Goal: Obtain resource: Download file/media

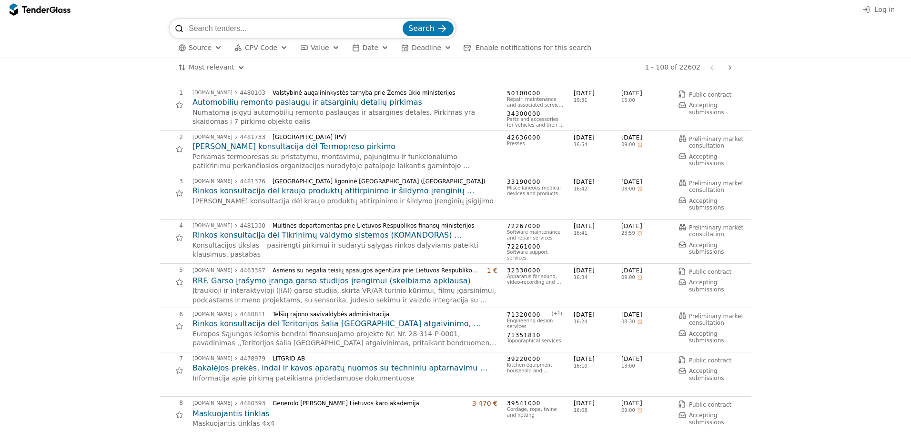
click at [264, 25] on input "search" at bounding box center [295, 28] width 212 height 19
paste input "Pirkimas: (VPP-427) Microsoft (arba lygiavertės) programinės įrangos licencijų …"
type input "Pirkimas: (VPP-427) Microsoft (arba lygiavertės) programinės įrangos licencijų …"
click at [403, 21] on button "Search" at bounding box center [428, 28] width 51 height 15
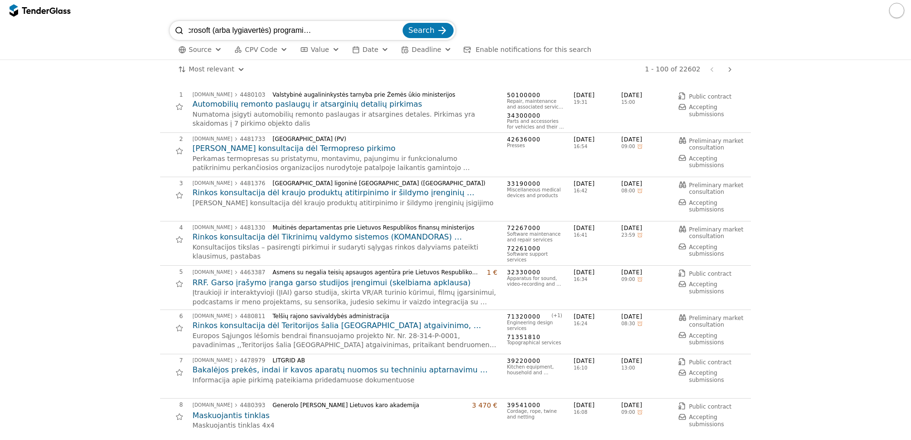
scroll to position [0, 0]
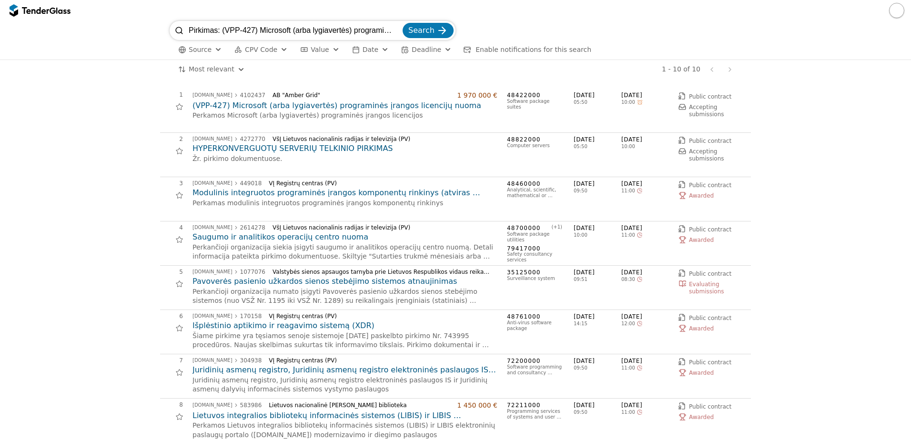
click at [398, 105] on h2 "(VPP-427) Microsoft (arba lygiavertės) programinės įrangos licencijų nuoma" at bounding box center [345, 106] width 305 height 10
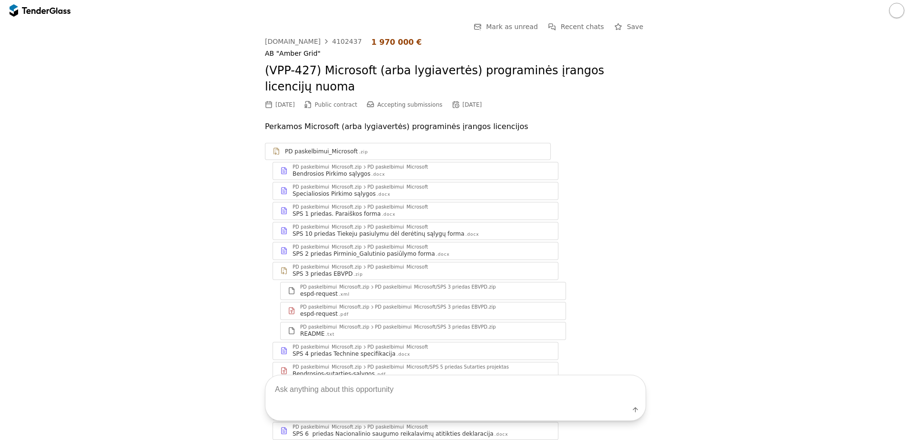
scroll to position [143, 0]
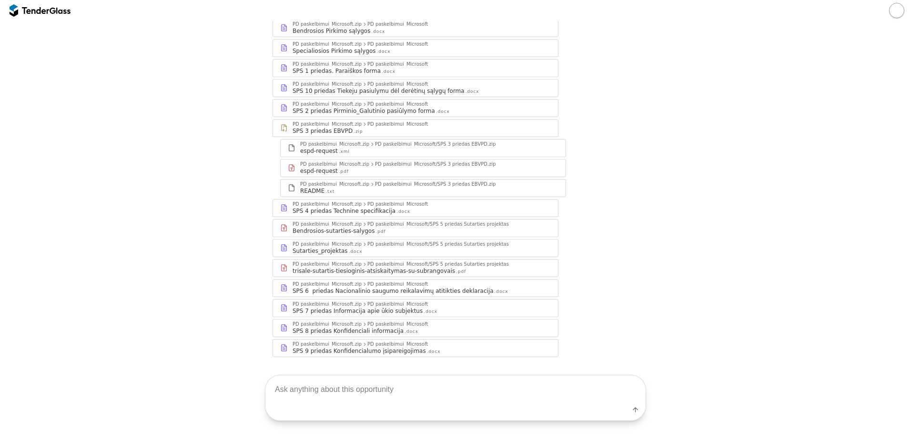
click at [386, 201] on div "PD paskelbimui_Microsoft .zip PD paskelbimui_Microsoft.zip PD paskelbimui_Micro…" at bounding box center [455, 178] width 381 height 357
click at [396, 209] on div ".docx" at bounding box center [403, 212] width 14 height 6
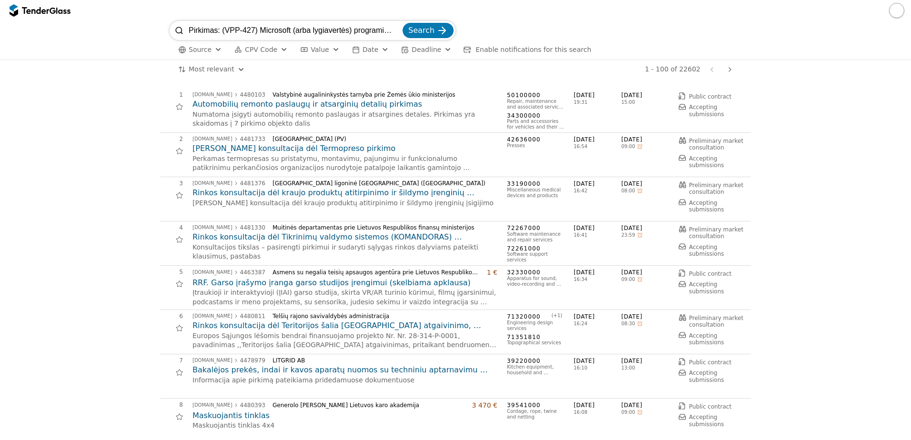
scroll to position [0, 81]
type input "Pirkimas: (VPP-427) Microsoft (arba lygiavertės) programinės įrangos licencijų …"
click at [425, 28] on span "Search" at bounding box center [421, 30] width 26 height 9
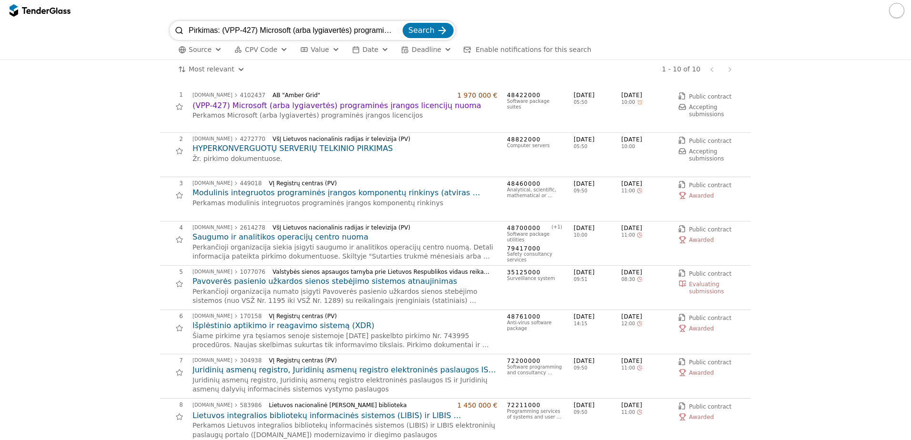
drag, startPoint x: 248, startPoint y: 30, endPoint x: 306, endPoint y: 31, distance: 58.6
click at [306, 31] on input "Pirkimas: (VPP-427) Microsoft (arba lygiavertės) programinės įrangos licencijų …" at bounding box center [295, 30] width 212 height 19
click at [295, 30] on input "Pirkimas: (VPP-427) Microsoft (arba lygiavertės) programinės įrangos licencijų …" at bounding box center [295, 30] width 212 height 19
click at [294, 30] on input "Pirkimas: (VPP-427) Microsoft (arba lygiavertės) programinės įrangos licencijų …" at bounding box center [295, 30] width 212 height 19
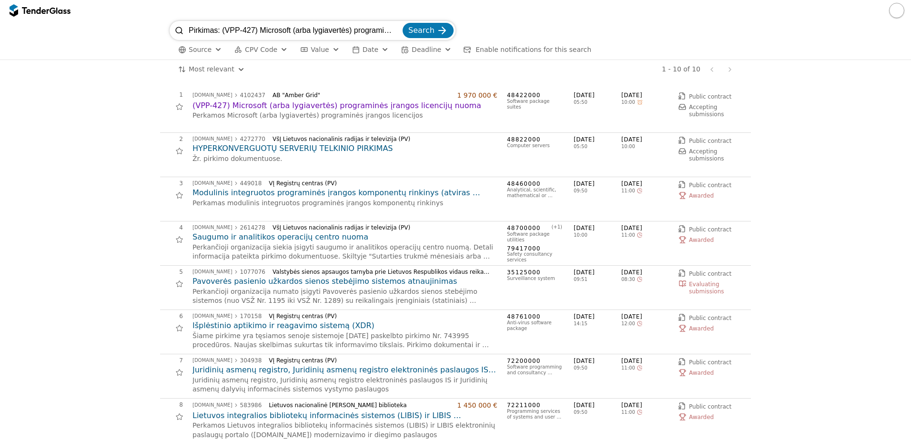
click at [294, 30] on input "Pirkimas: (VPP-427) Microsoft (arba lygiavertės) programinės įrangos licencijų …" at bounding box center [295, 30] width 212 height 19
paste input "Nacionalinis kibernetinio saugumo centras prie Krašto apsaugos ministerijos"
type input "Nacionalinis kibernetinio saugumo centras prie Krašto apsaugos ministerijos"
click at [403, 23] on button "Search" at bounding box center [428, 30] width 51 height 15
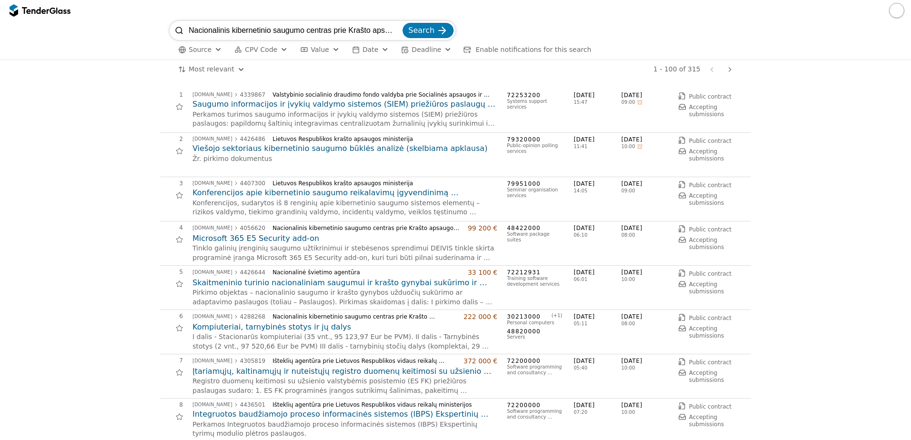
click at [270, 237] on h2 "Microsoft 365 E5 Security add-on" at bounding box center [345, 239] width 305 height 10
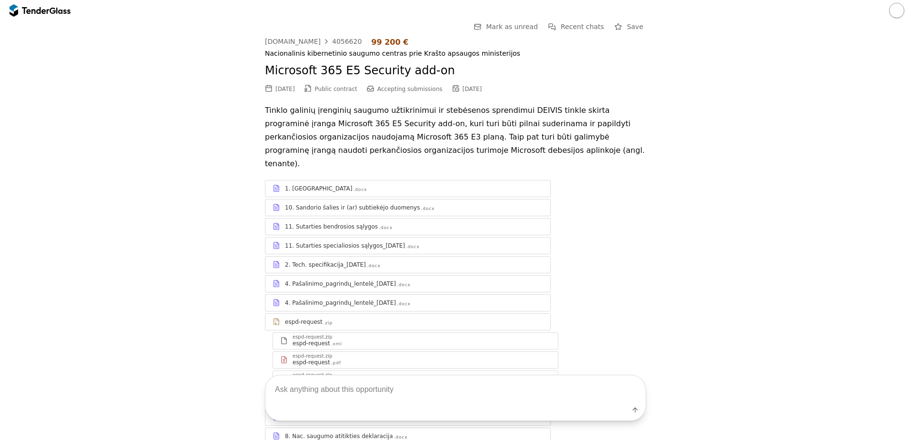
click at [329, 261] on div "2. Tech. specifikacija_2025-08-11" at bounding box center [325, 265] width 81 height 8
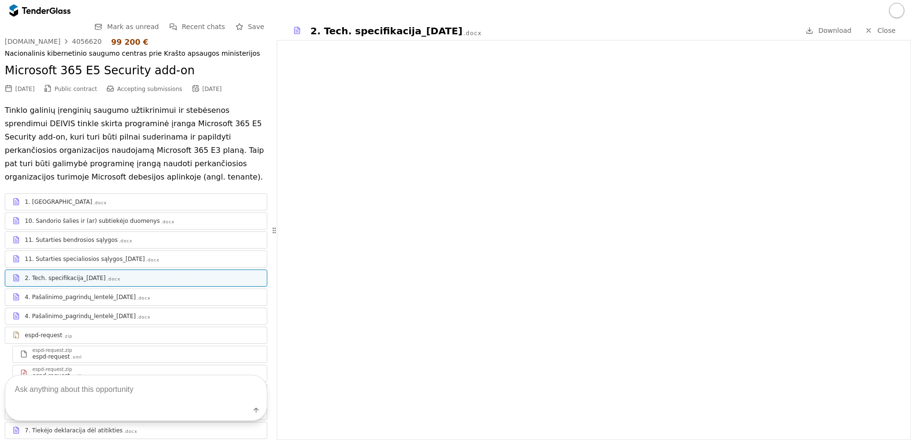
click at [95, 255] on div at bounding box center [142, 255] width 235 height 0
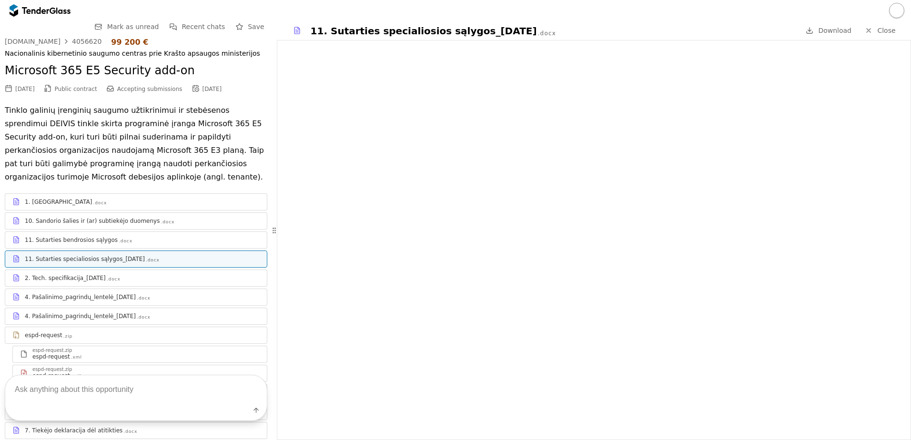
click at [142, 209] on link "1. Terminai .docx" at bounding box center [136, 201] width 263 height 17
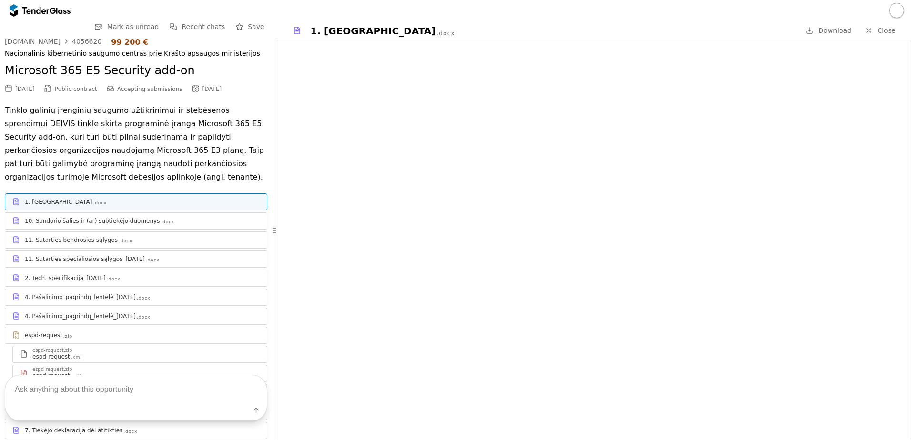
click at [159, 224] on div "10. Sandorio šalies ir (ar) subtiekėjo duomenys .docx" at bounding box center [142, 221] width 235 height 8
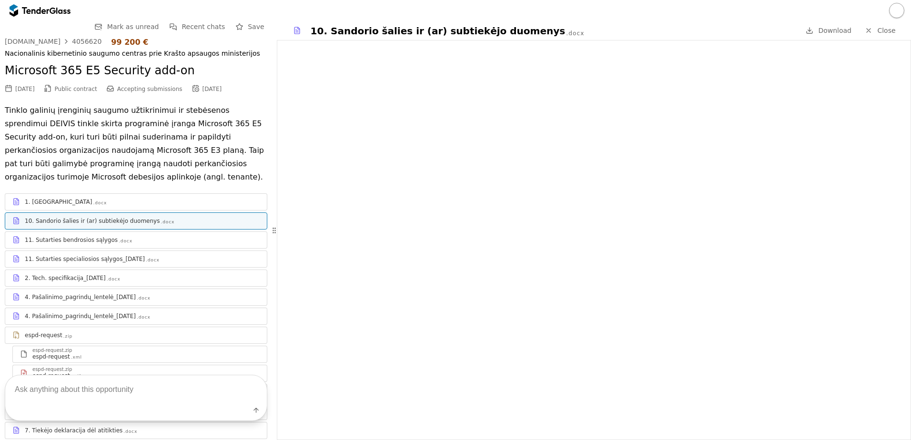
click at [149, 251] on link "11. Sutarties specialiosios sąlygos_2025-08-11 .docx" at bounding box center [136, 259] width 263 height 17
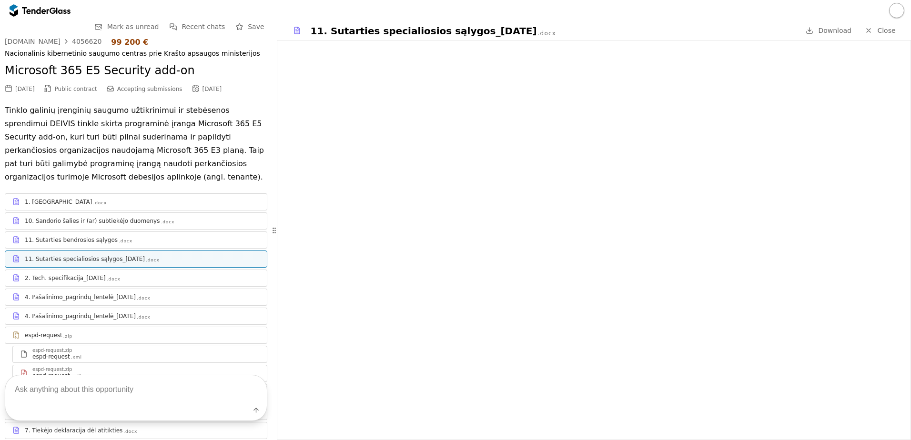
click at [167, 242] on div "11. Sutarties bendrosios sąlygos .docx" at bounding box center [142, 240] width 235 height 8
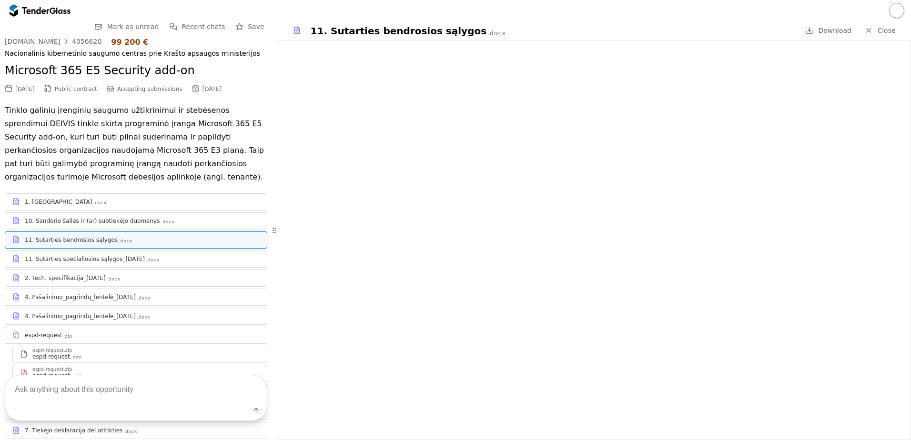
click at [167, 260] on div "11. Sutarties specialiosios sąlygos_2025-08-11 .docx" at bounding box center [142, 259] width 235 height 8
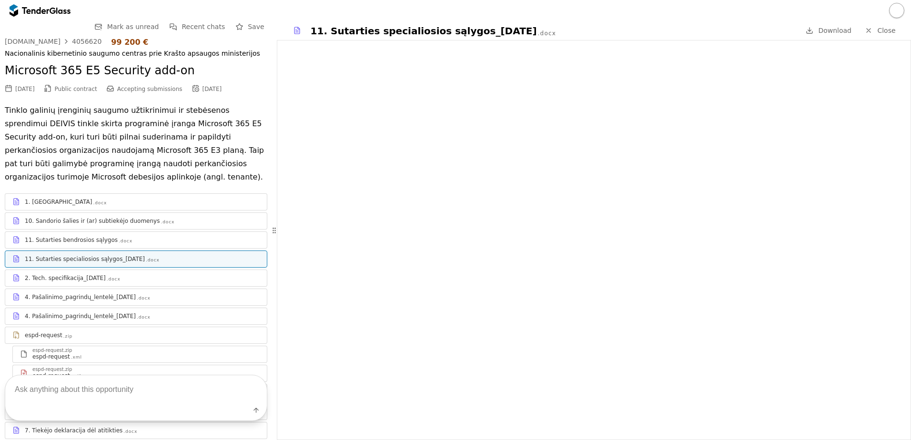
click at [87, 282] on div "2. Tech. specifikacija_2025-08-11" at bounding box center [65, 278] width 81 height 8
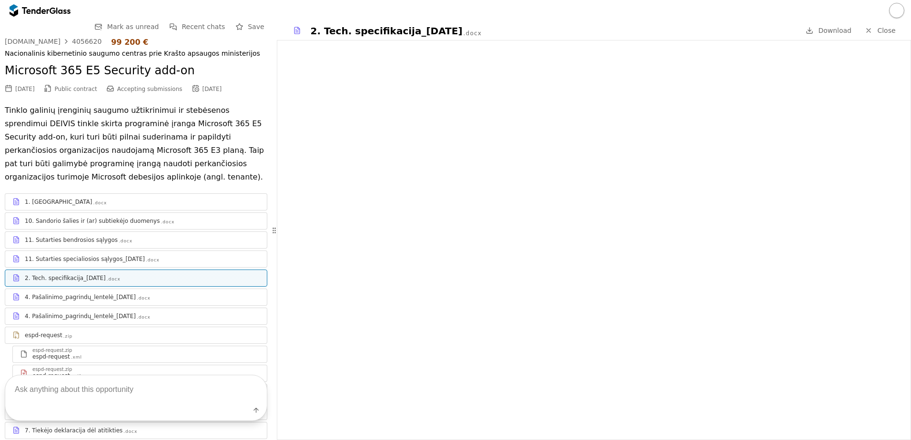
click at [109, 293] on div at bounding box center [142, 293] width 235 height 0
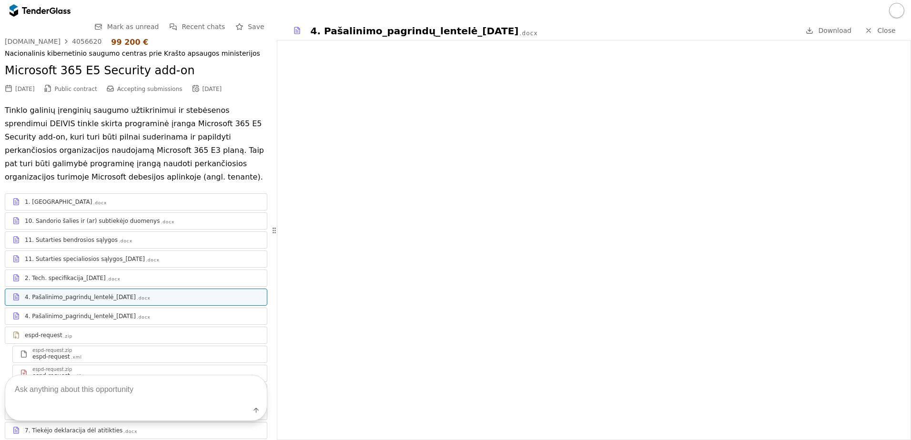
click at [126, 283] on div "2. Tech. specifikacija_2025-08-11 .docx" at bounding box center [136, 278] width 262 height 12
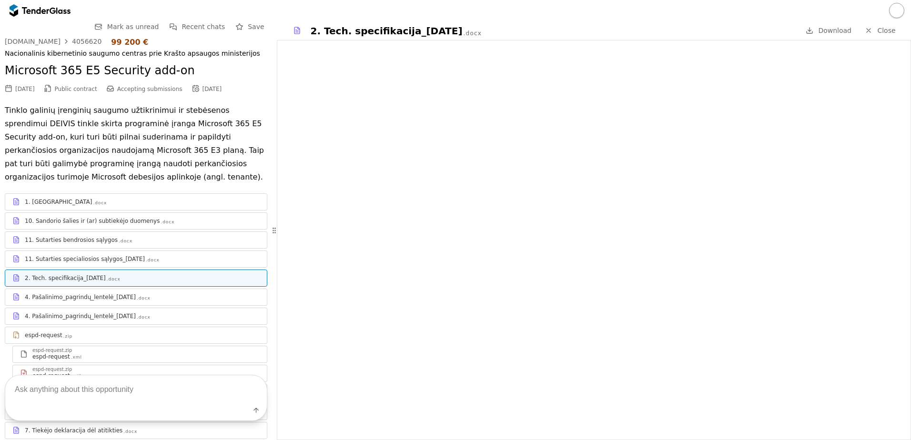
click at [158, 296] on div "4. Pašalinimo_pagrindų_lentelė_2025-01-31 .docx" at bounding box center [142, 298] width 235 height 8
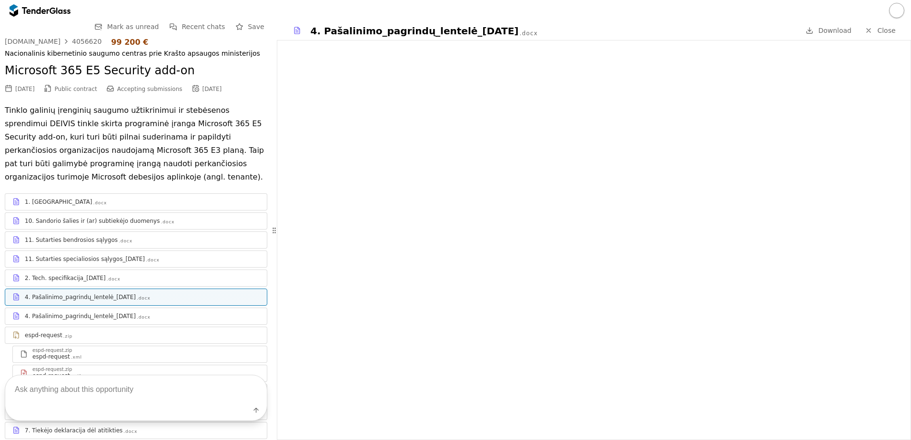
click at [162, 308] on link "4. Pašalinimo_pagrindų_lentelė_2025-01-31 .docx" at bounding box center [136, 316] width 263 height 17
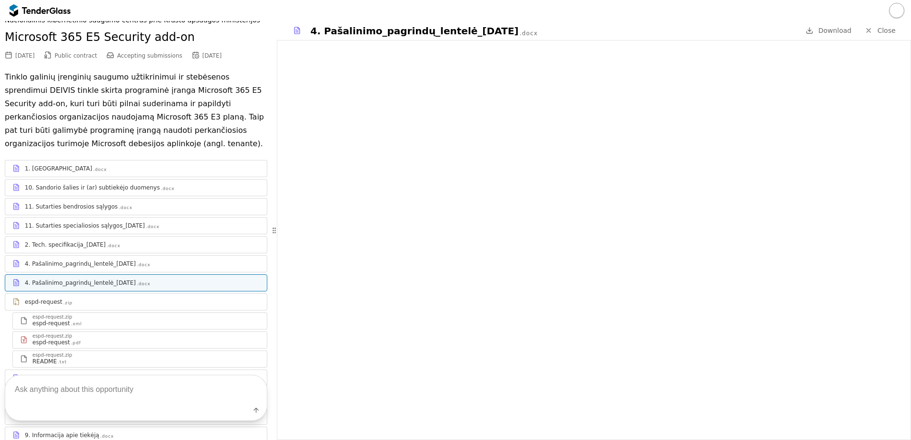
scroll to position [48, 0]
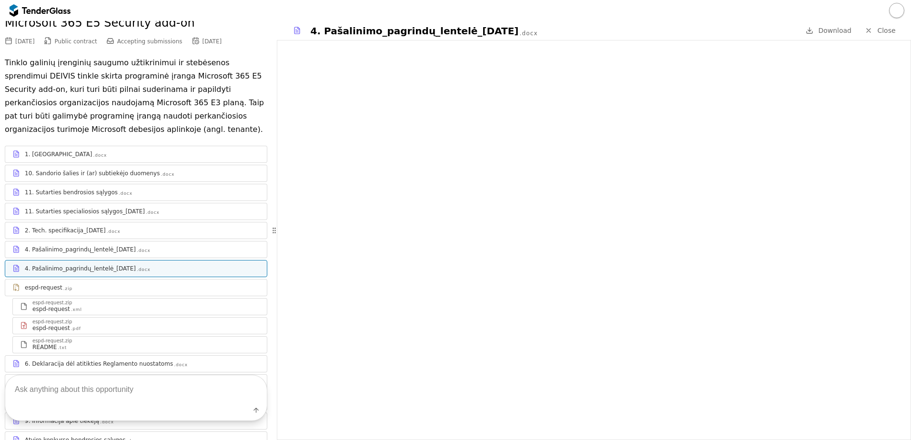
click at [96, 291] on div "espd-request .zip" at bounding box center [142, 288] width 235 height 8
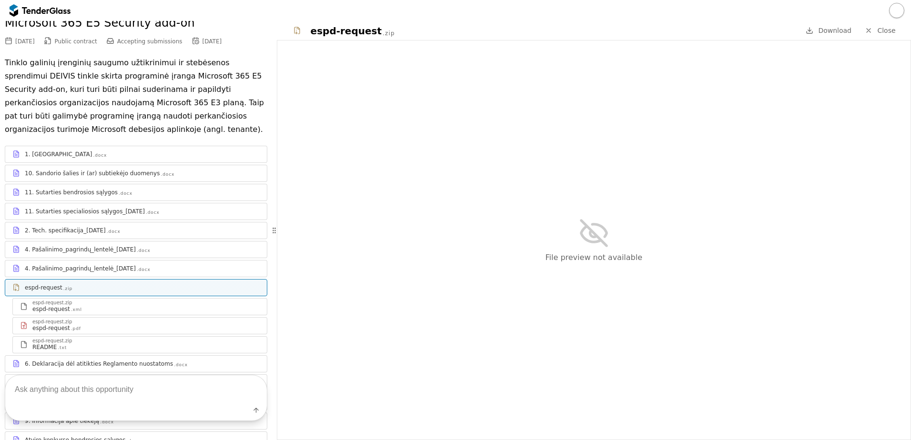
click at [122, 304] on div "espd-request.zip" at bounding box center [145, 303] width 227 height 5
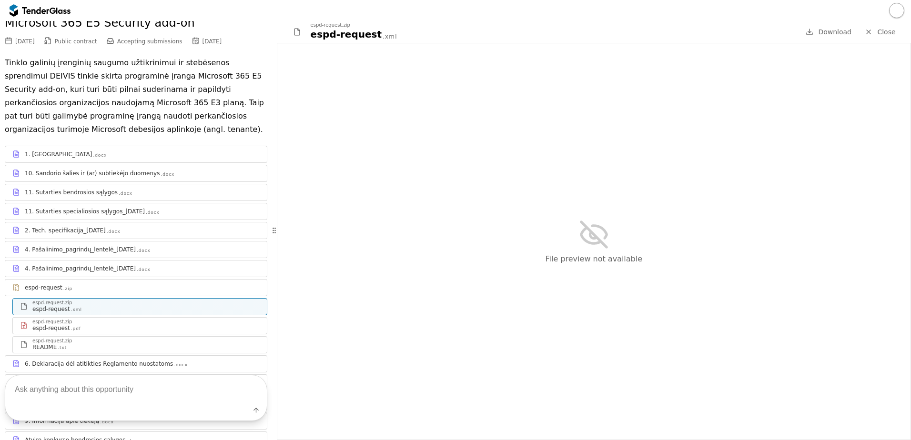
click at [124, 330] on div "espd-request .pdf" at bounding box center [145, 329] width 227 height 8
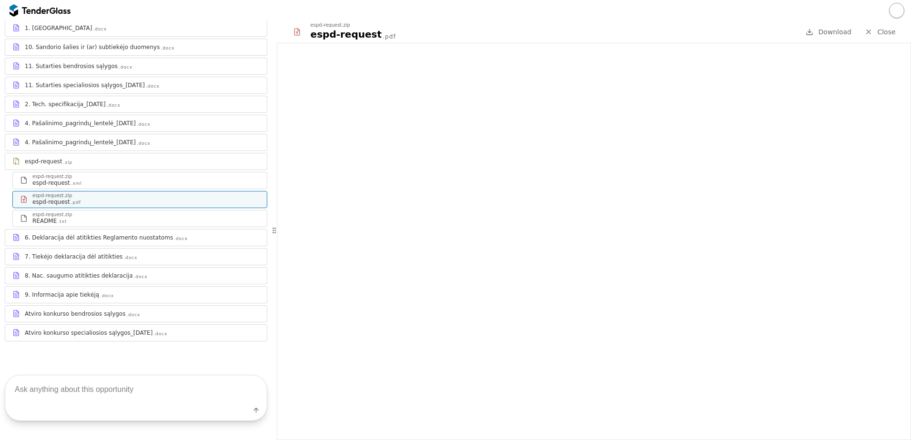
scroll to position [127, 0]
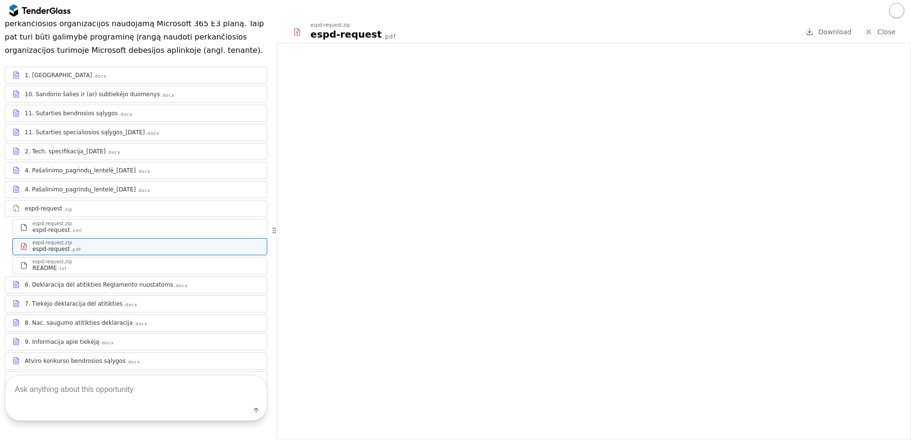
click at [117, 288] on div "6. Deklaracija dėl atitikties Reglamento nuostatoms" at bounding box center [99, 285] width 148 height 8
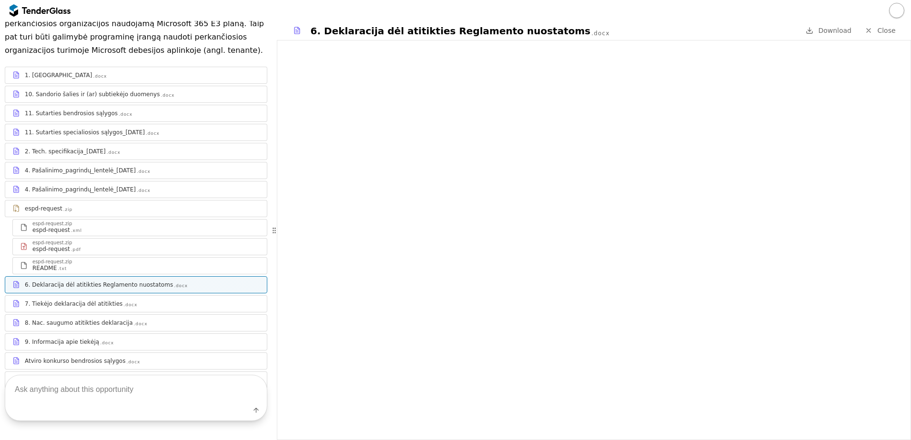
click at [130, 305] on div "7. Tiekėjo deklaracija dėl atitikties .docx" at bounding box center [142, 304] width 235 height 8
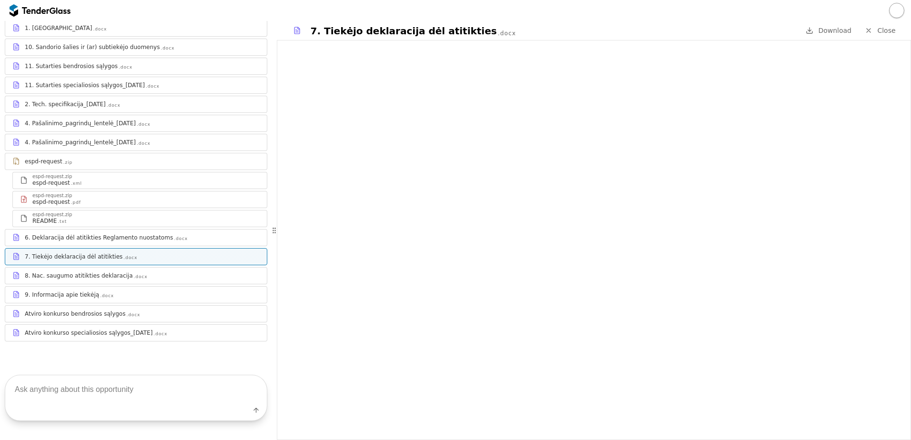
scroll to position [174, 0]
click at [144, 283] on link "8. Nac. saugumo atitikties deklaracija .docx" at bounding box center [136, 275] width 263 height 17
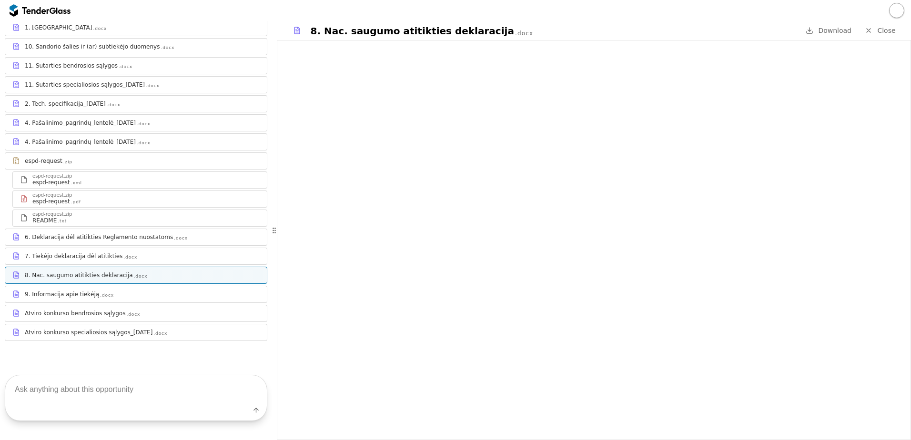
click at [166, 288] on div "9. Informacija apie tiekėją .docx" at bounding box center [136, 294] width 262 height 12
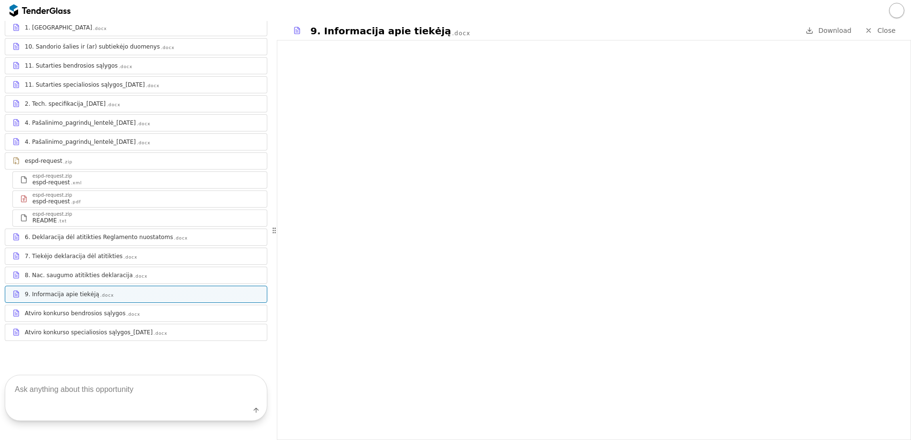
click at [177, 312] on div "Atviro konkurso bendrosios sąlygos .docx" at bounding box center [142, 314] width 235 height 8
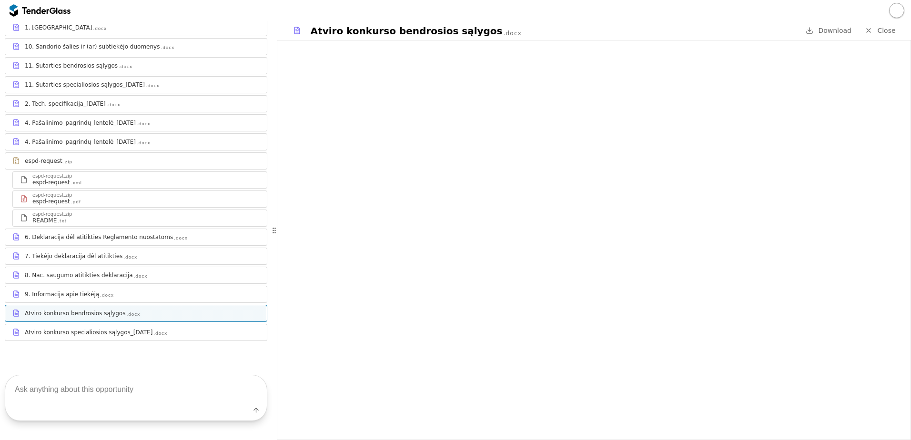
click at [183, 326] on link "Atviro konkurso specialiosios sąlygos_2025-08-11 .docx" at bounding box center [136, 332] width 263 height 17
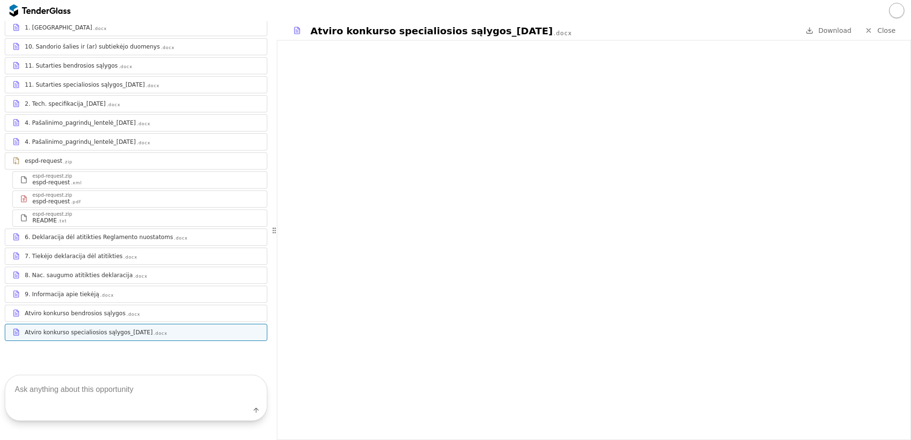
click at [85, 223] on div "README .txt" at bounding box center [145, 221] width 227 height 8
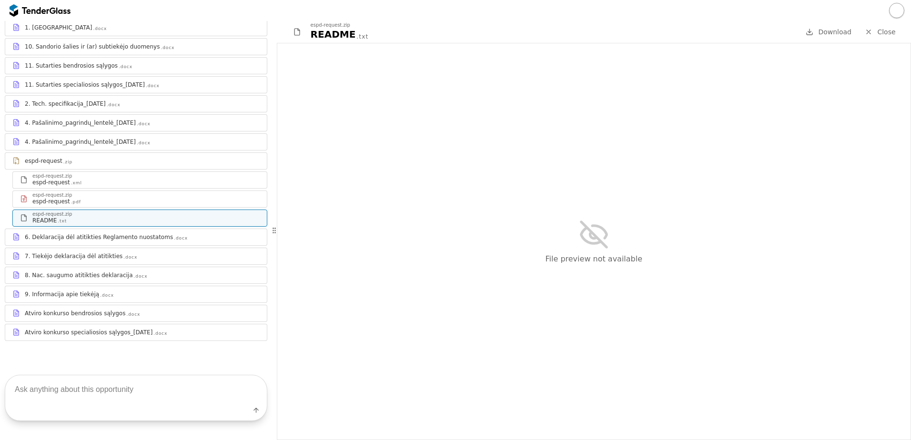
click at [113, 135] on link "4. Pašalinimo_pagrindų_lentelė_2025-01-31 .docx" at bounding box center [136, 141] width 263 height 17
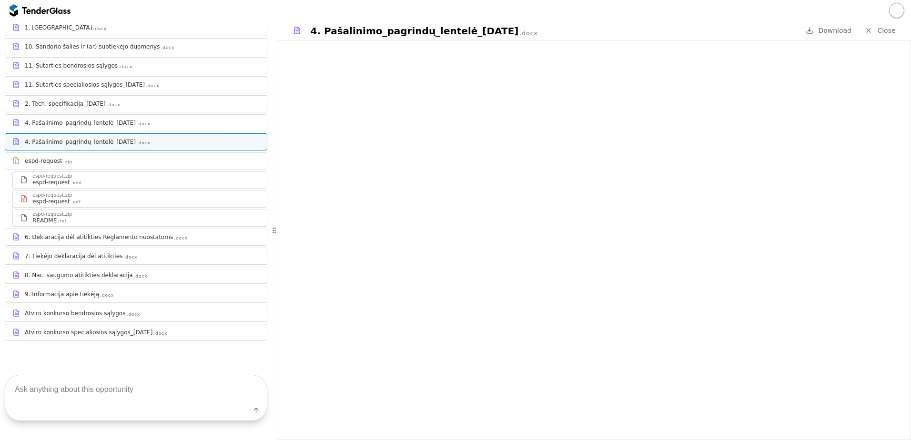
click at [120, 127] on div "4. Pašalinimo_pagrindų_lentelė_2025-01-31 .docx" at bounding box center [136, 123] width 262 height 12
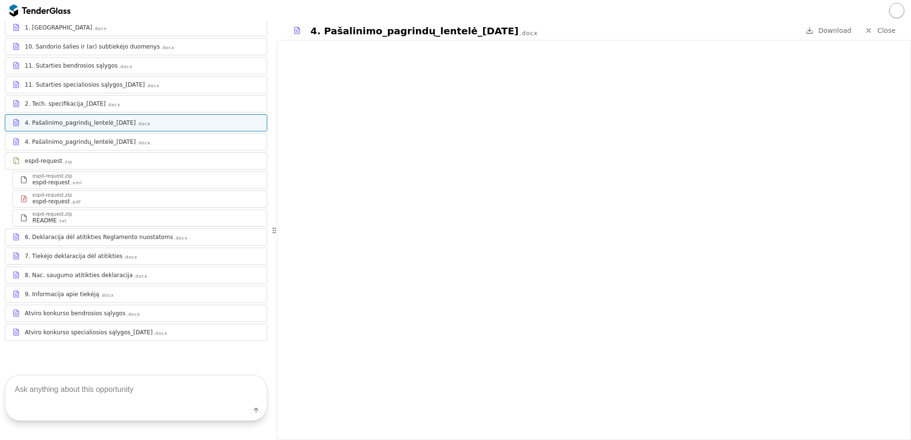
click at [127, 102] on div "2. Tech. specifikacija_2025-08-11 .docx" at bounding box center [142, 104] width 235 height 8
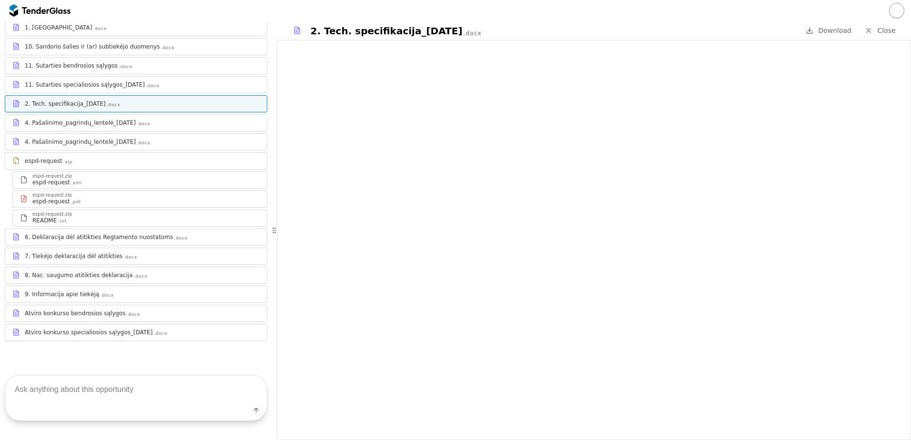
click at [76, 123] on div "4. Pašalinimo_pagrindų_lentelė_2025-01-31" at bounding box center [80, 123] width 111 height 8
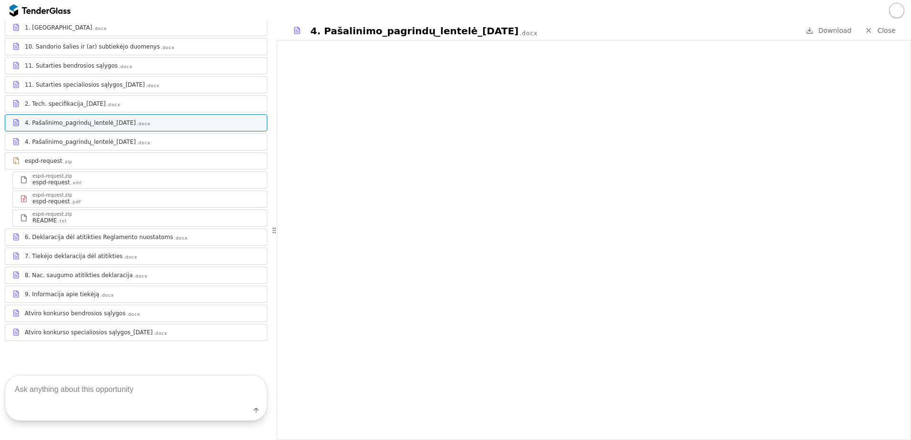
click at [83, 143] on div "4. Pašalinimo_pagrindų_lentelė_2025-01-31" at bounding box center [80, 142] width 111 height 8
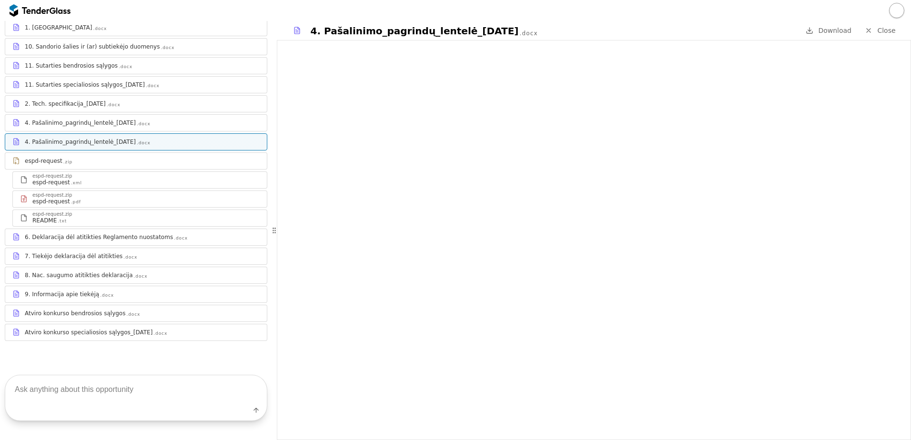
click at [110, 82] on div "11. Sutarties specialiosios sąlygos_2025-08-11" at bounding box center [85, 85] width 120 height 8
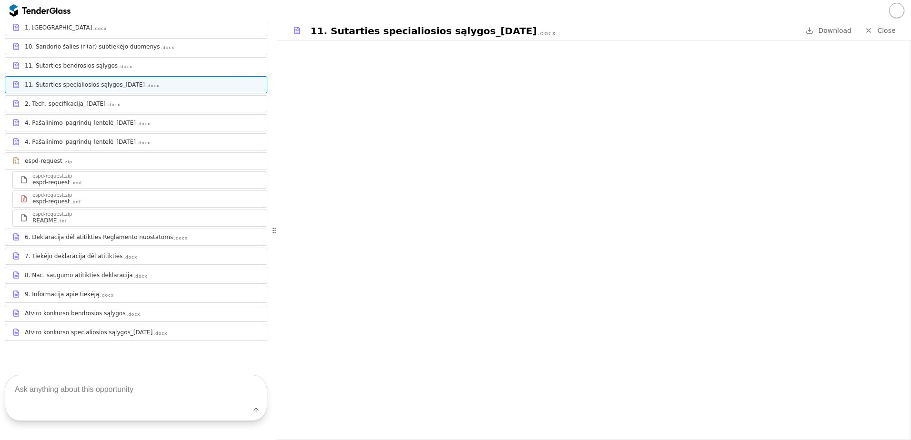
click at [66, 104] on div "2. Tech. specifikacija_2025-08-11" at bounding box center [65, 104] width 81 height 8
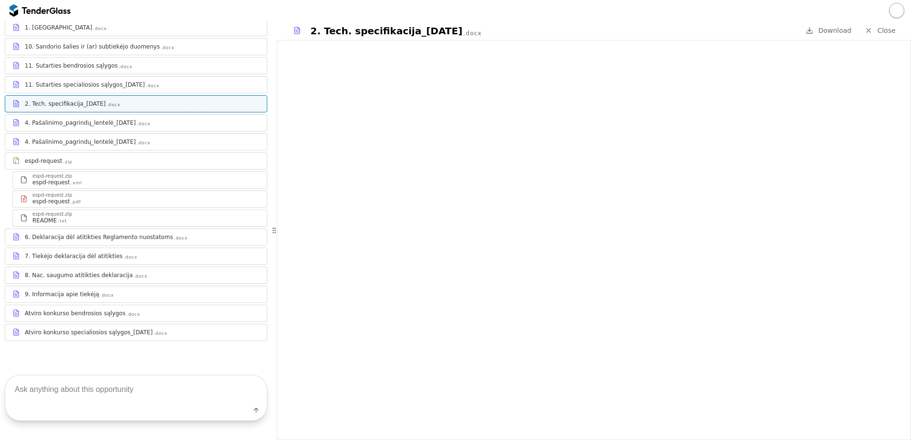
click at [167, 127] on div "4. Pašalinimo_pagrindų_lentelė_2025-01-31 .docx" at bounding box center [142, 123] width 235 height 8
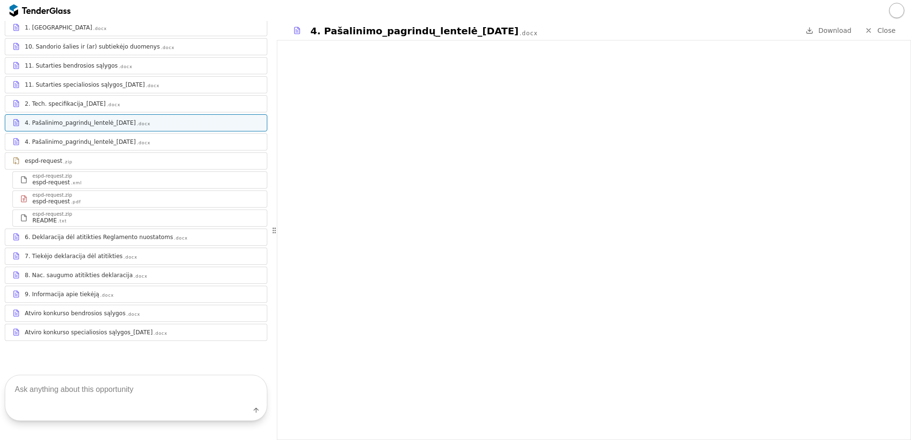
click at [112, 75] on div "1. Terminai .docx 10. Sandorio šalies ir (ar) subtiekėjo duomenys .docx 11. Sut…" at bounding box center [136, 180] width 263 height 322
click at [112, 70] on div "11. Sutarties bendrosios sąlygos .docx" at bounding box center [136, 66] width 262 height 12
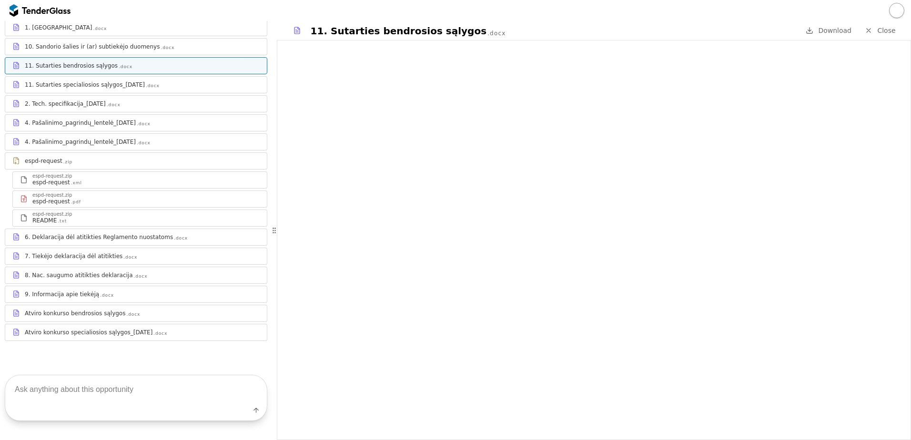
click at [105, 29] on div "1. Terminai .docx" at bounding box center [142, 28] width 235 height 8
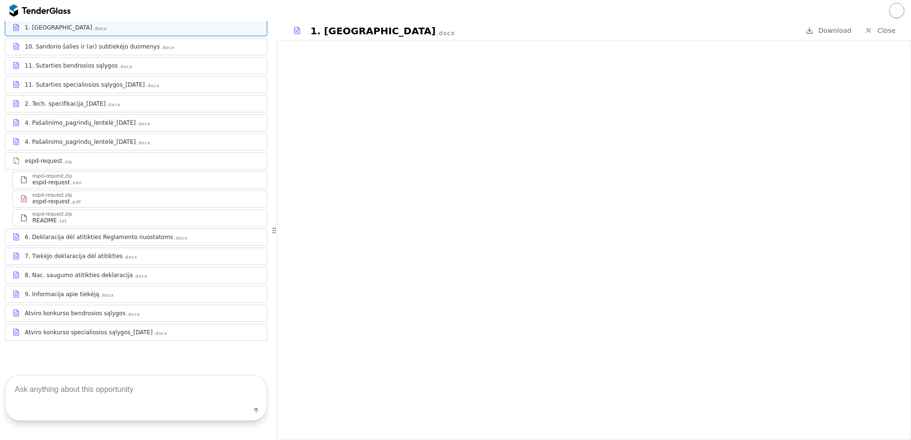
click at [100, 45] on div "10. Sandorio šalies ir (ar) subtiekėjo duomenys" at bounding box center [92, 47] width 135 height 8
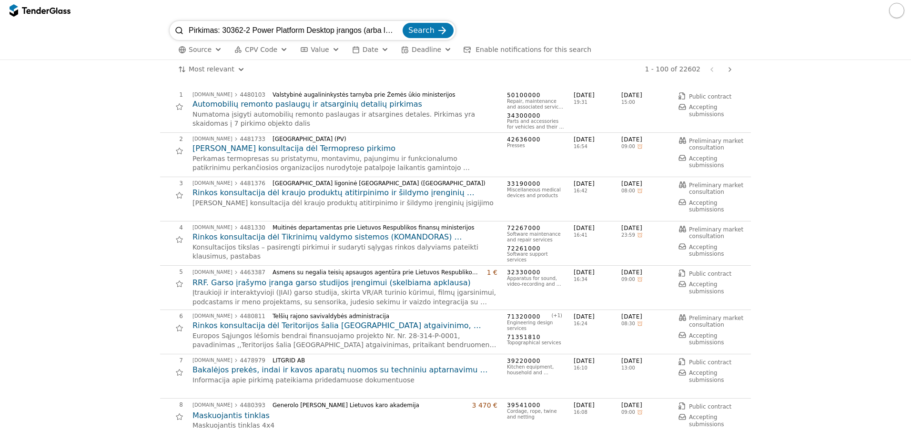
type input "Pirkimas: 30362-2 Power Platform Desktop įrangos (arba lygiaverčių) licencijų n…"
click at [403, 23] on button "Search" at bounding box center [428, 30] width 51 height 15
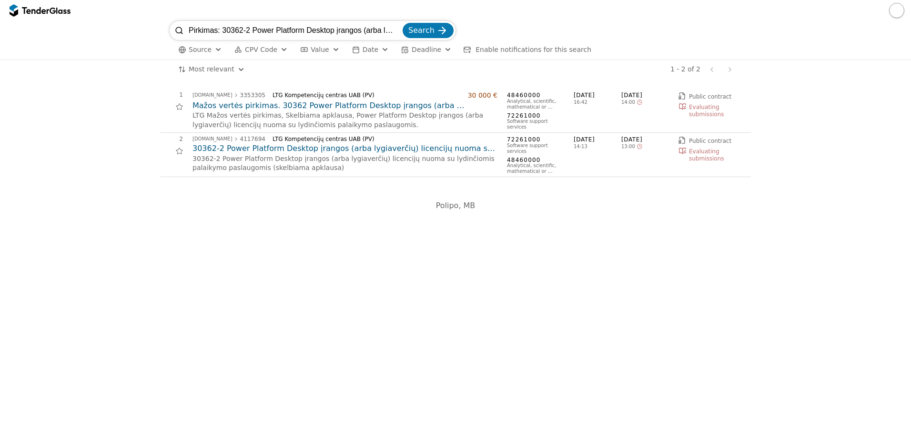
click at [300, 145] on h2 "30362-2 Power Platform Desktop įrangos (arba lygiaverčių) licencijų nuoma su ly…" at bounding box center [345, 148] width 305 height 10
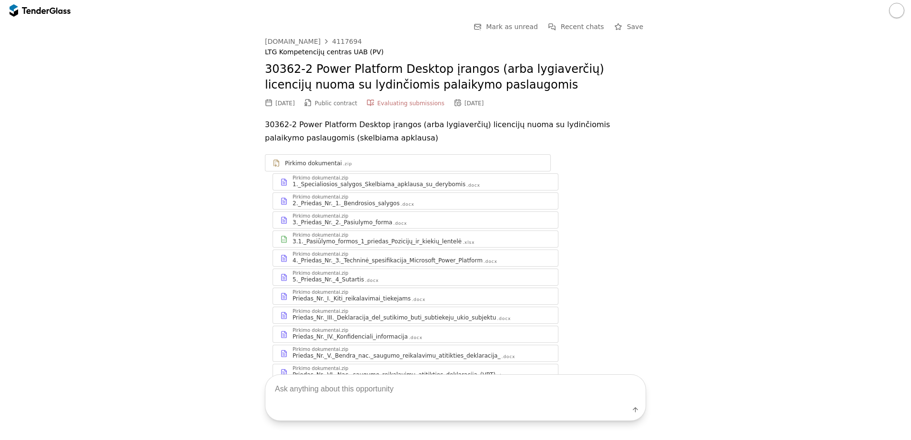
click at [363, 190] on div "Pirkimo dokumentai.zip 1._Specialiosios_salygos_Skelbiama_apklausa_su_derybomis…" at bounding box center [415, 182] width 285 height 16
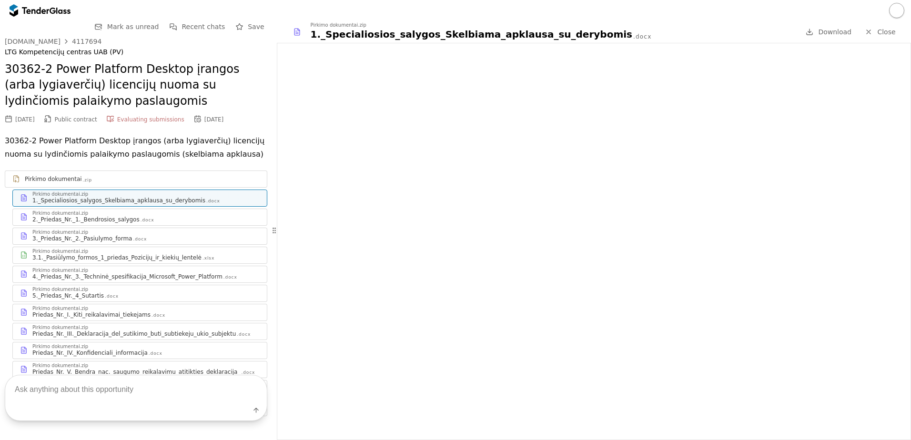
click at [142, 221] on div "2._Priedas_Nr._1._Bendrosios_salygos .docx" at bounding box center [145, 220] width 227 height 8
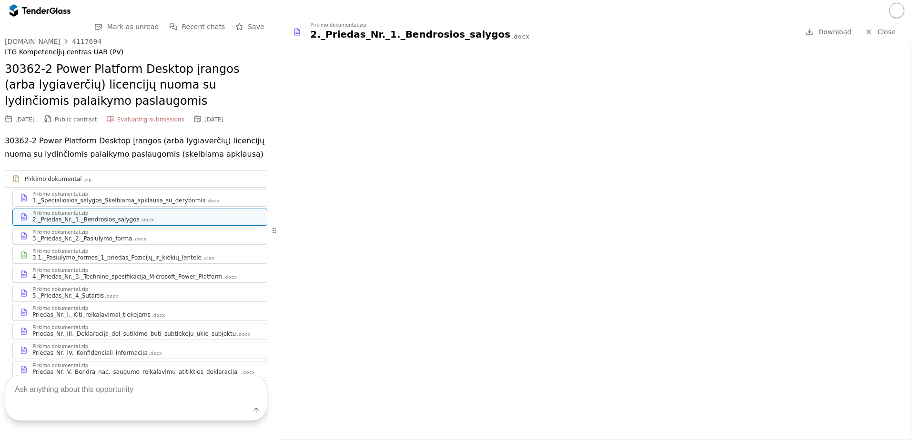
click at [153, 233] on div "Pirkimo dokumentai.zip" at bounding box center [145, 232] width 227 height 5
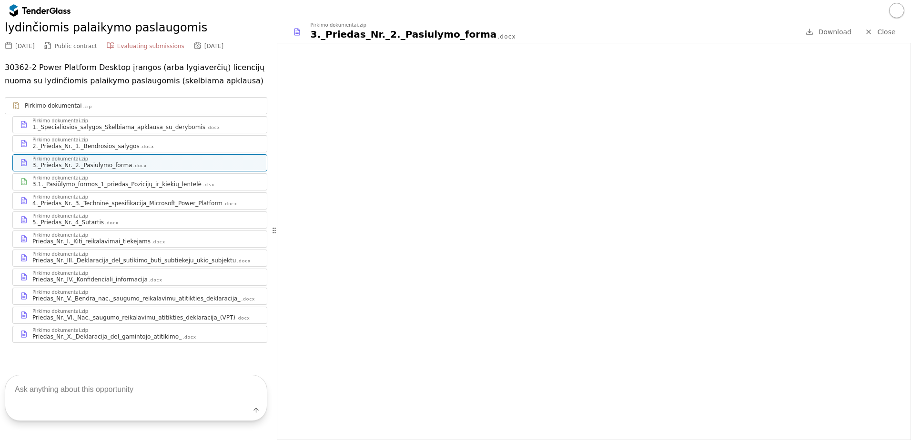
scroll to position [75, 0]
click at [124, 203] on div "4._Priedas_Nr._3._Techninė_spesifikacija_Microsoft_Power_Platform" at bounding box center [127, 202] width 190 height 8
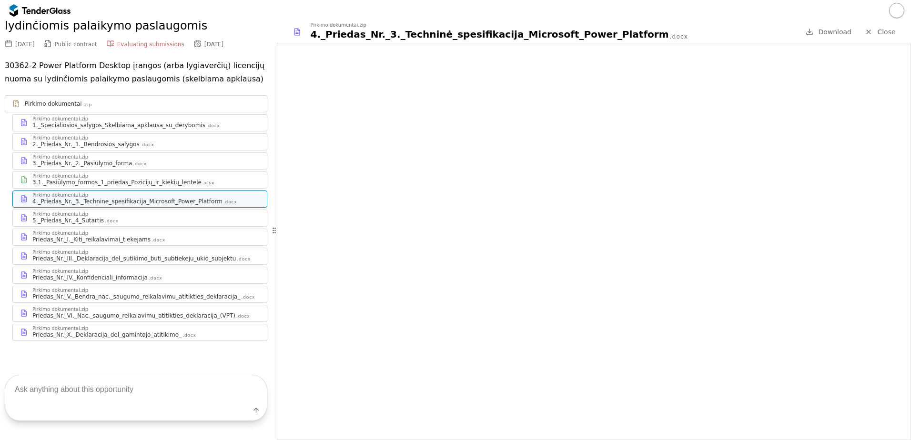
click at [128, 219] on div "5._Priedas_Nr._4_Sutartis .docx" at bounding box center [145, 221] width 227 height 8
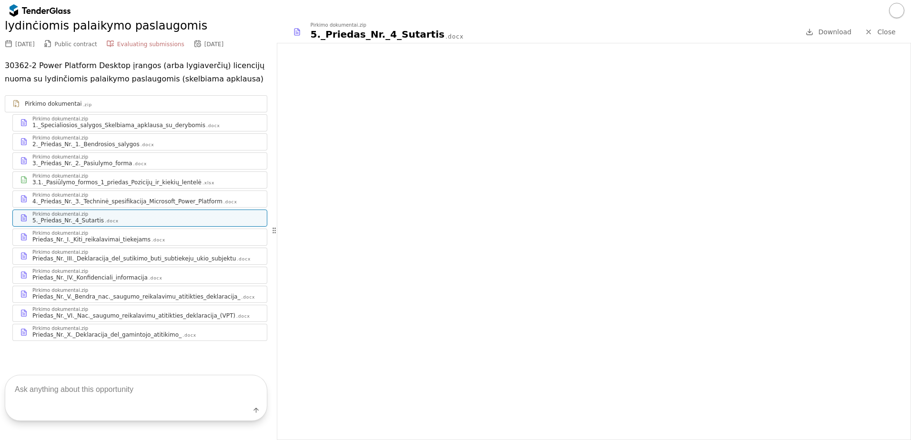
click at [152, 242] on div ".docx" at bounding box center [159, 240] width 14 height 6
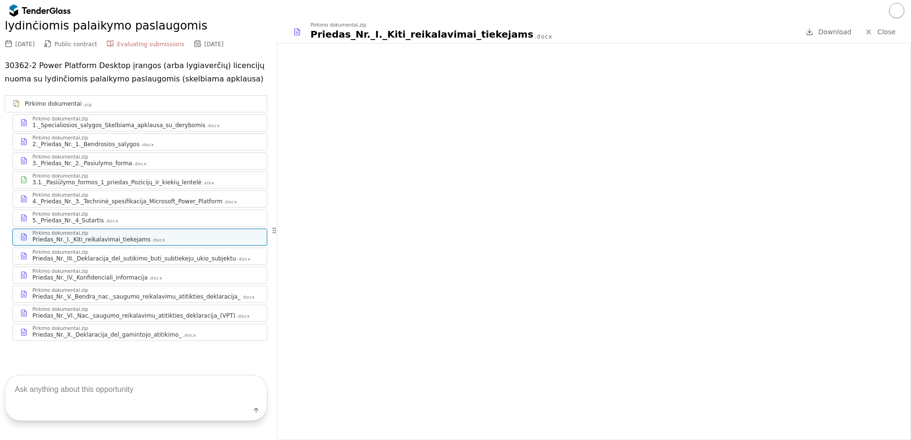
click at [138, 262] on div "Priedas_Nr._III._Deklaracija_del_sutikimo_buti_subtiekeju_ukio_subjektu" at bounding box center [133, 259] width 203 height 8
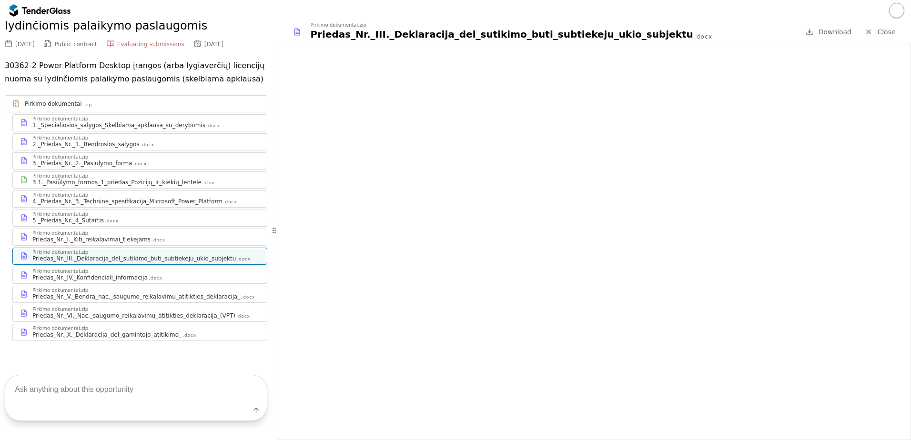
click at [134, 276] on div "Priedas_Nr._IV._Konfidenciali_informacija" at bounding box center [89, 278] width 115 height 8
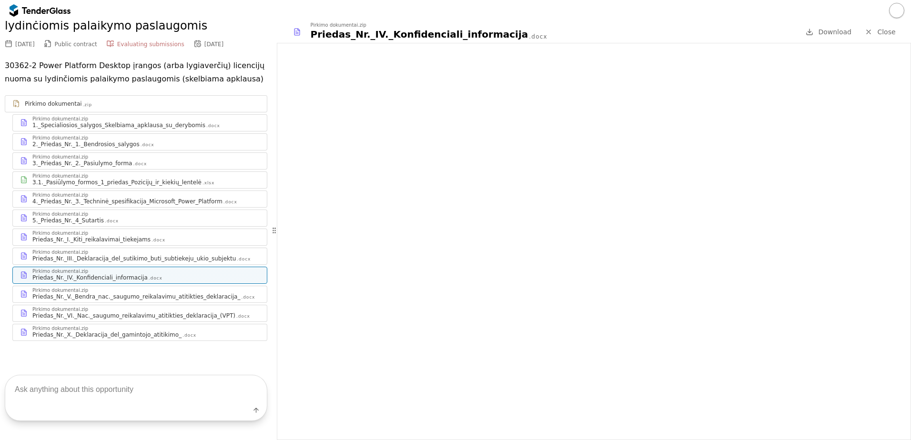
click at [139, 296] on div "Priedas_Nr._V._Bendra_nac._saugumo_reikalavimu_atitikties_deklaracija_" at bounding box center [136, 297] width 208 height 8
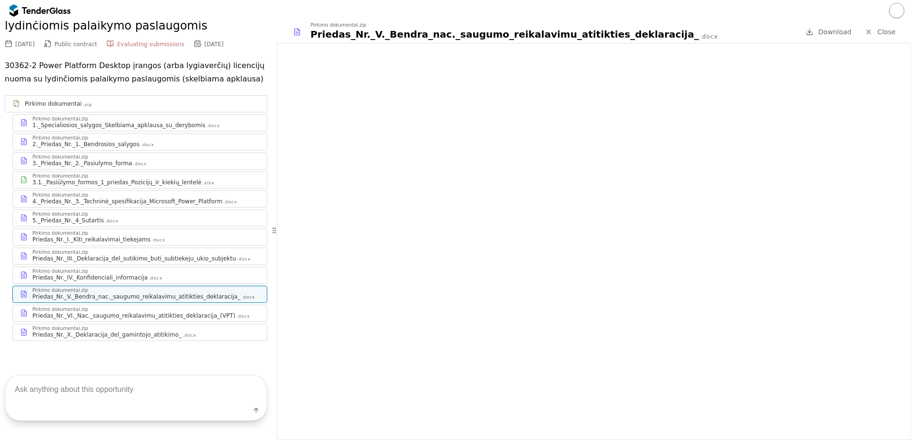
click at [144, 314] on div "Priedas_Nr._VI._Nac._saugumo_reikalavimu_atitikties_deklaracija_(VPT)" at bounding box center [133, 316] width 203 height 8
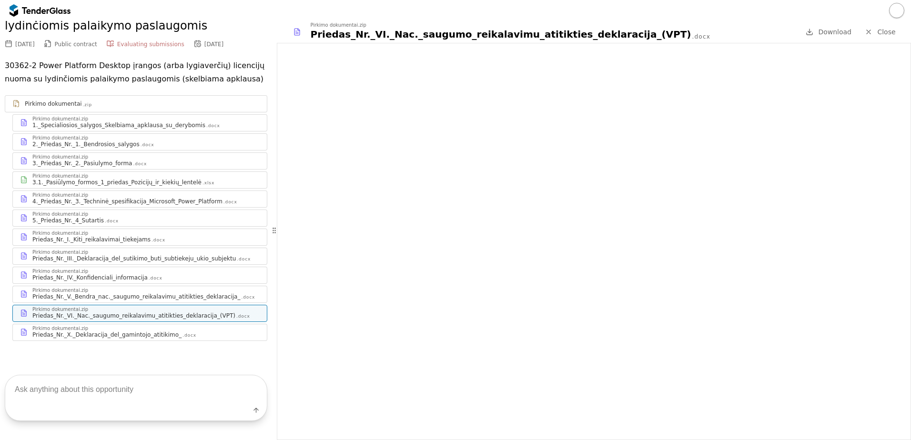
click at [150, 332] on div "Priedas_Nr._X._Deklaracija_del_gamintojo_atitikimo_" at bounding box center [106, 335] width 149 height 8
